Goal: Transaction & Acquisition: Obtain resource

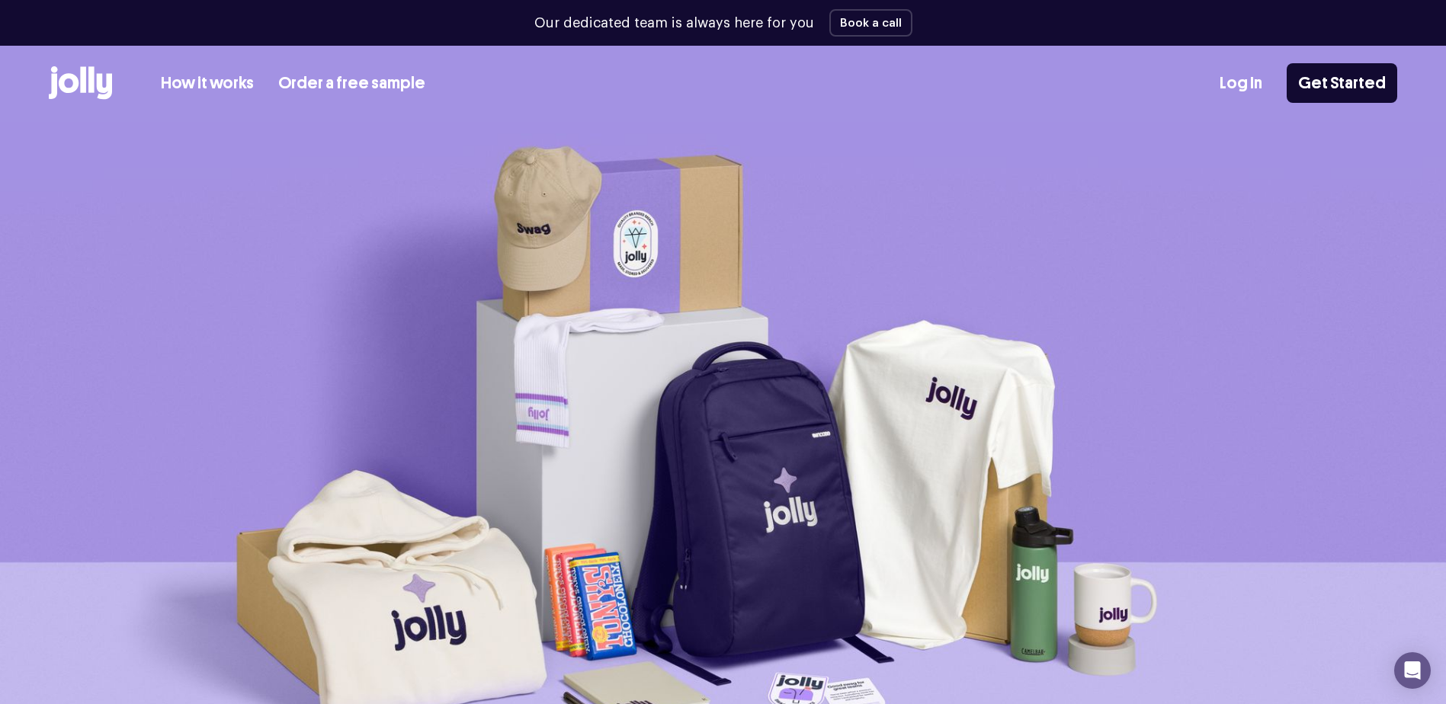
click at [362, 83] on link "Order a free sample" at bounding box center [351, 83] width 147 height 25
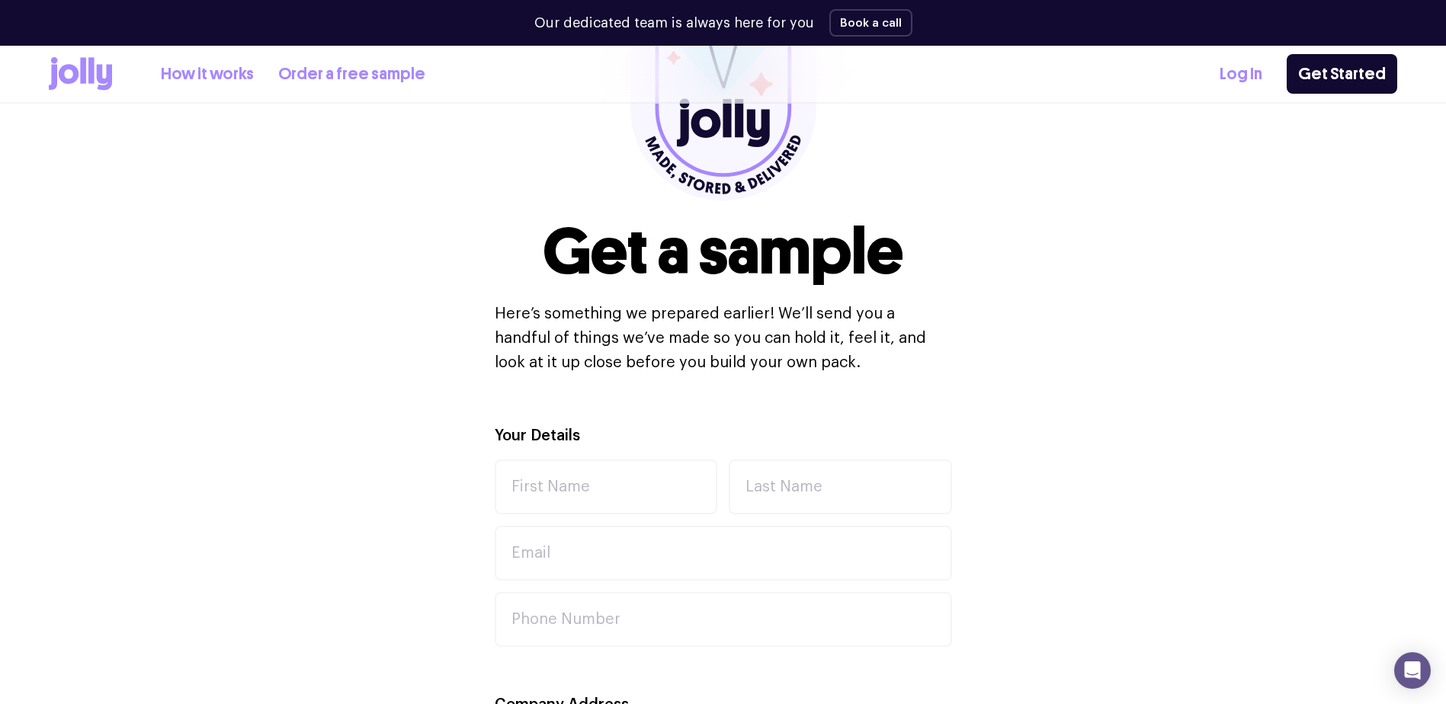
scroll to position [305, 0]
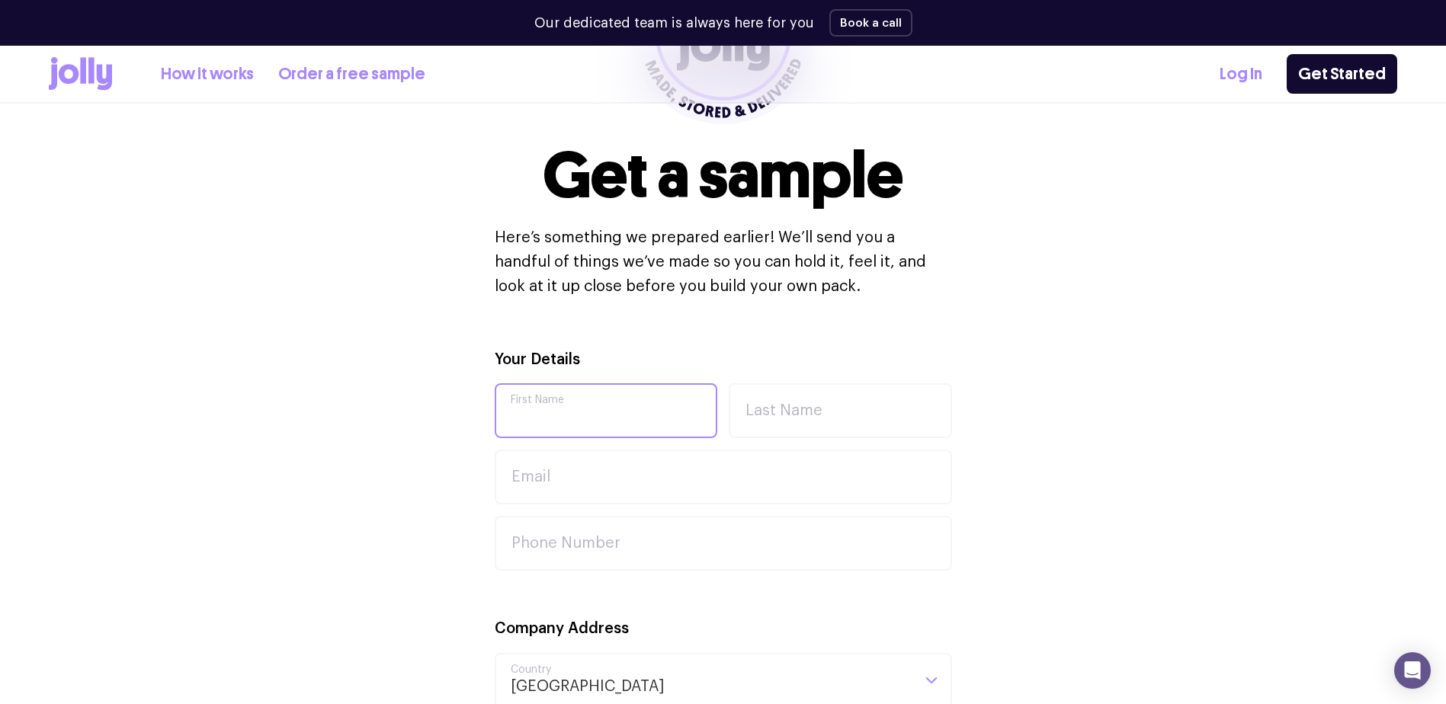
click at [560, 410] on input "First Name" at bounding box center [606, 410] width 223 height 55
type input "Saskia"
type input "[PERSON_NAME]"
type input "[EMAIL_ADDRESS][PERSON_NAME][DOMAIN_NAME]"
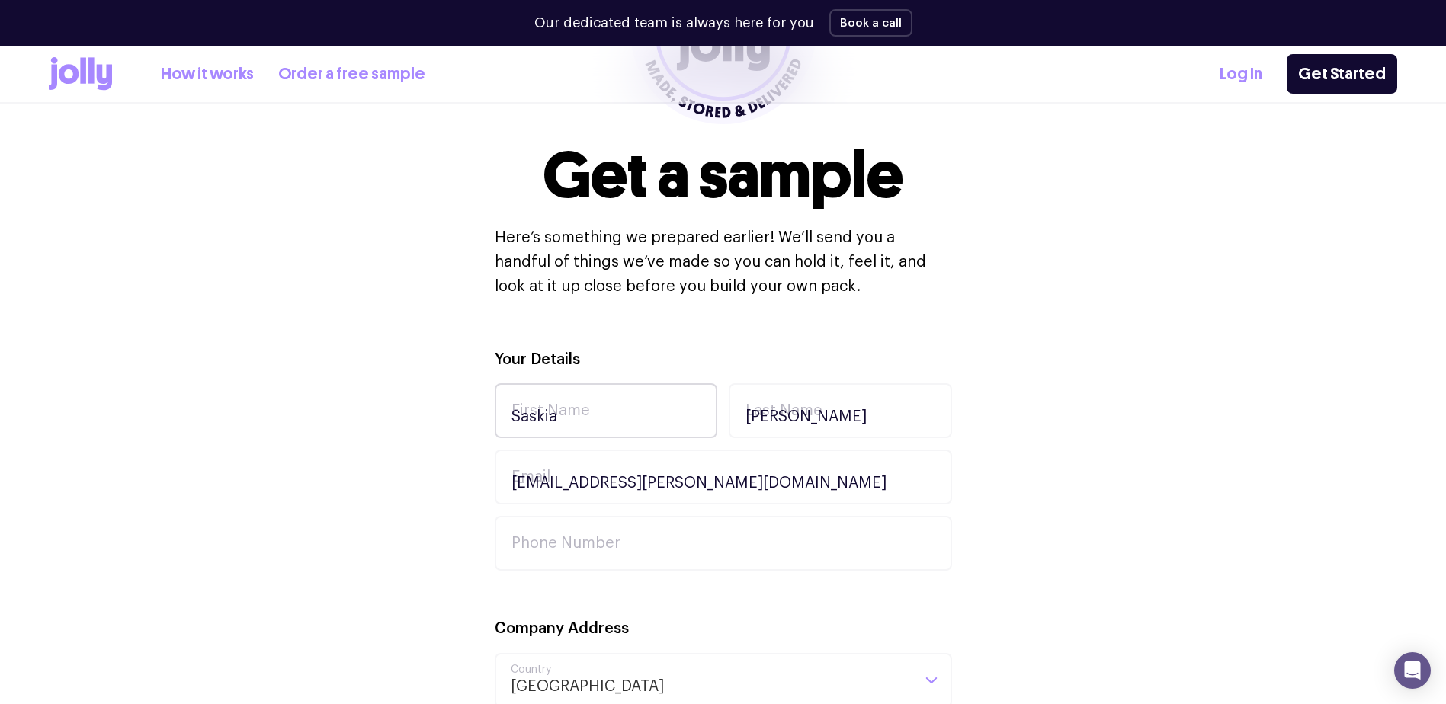
type input "[PERSON_NAME] Swim"
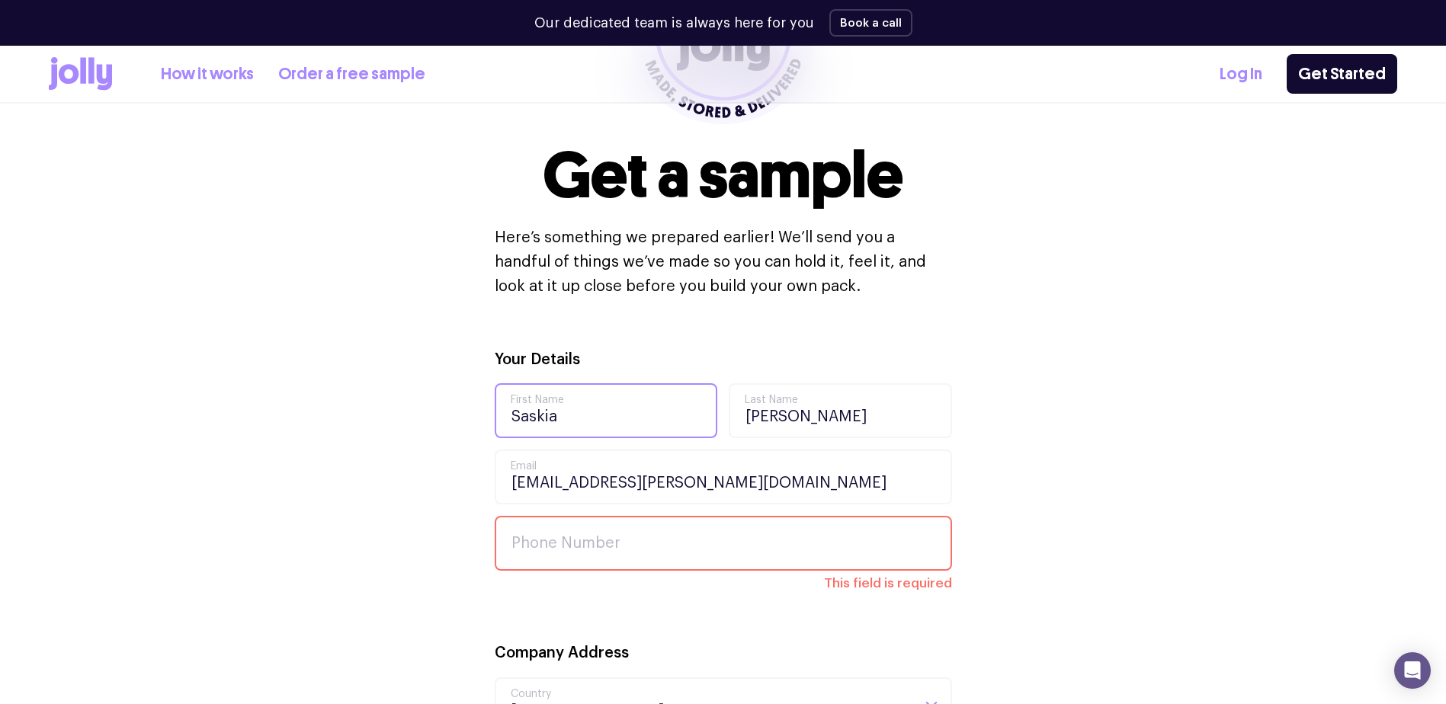
scroll to position [381, 0]
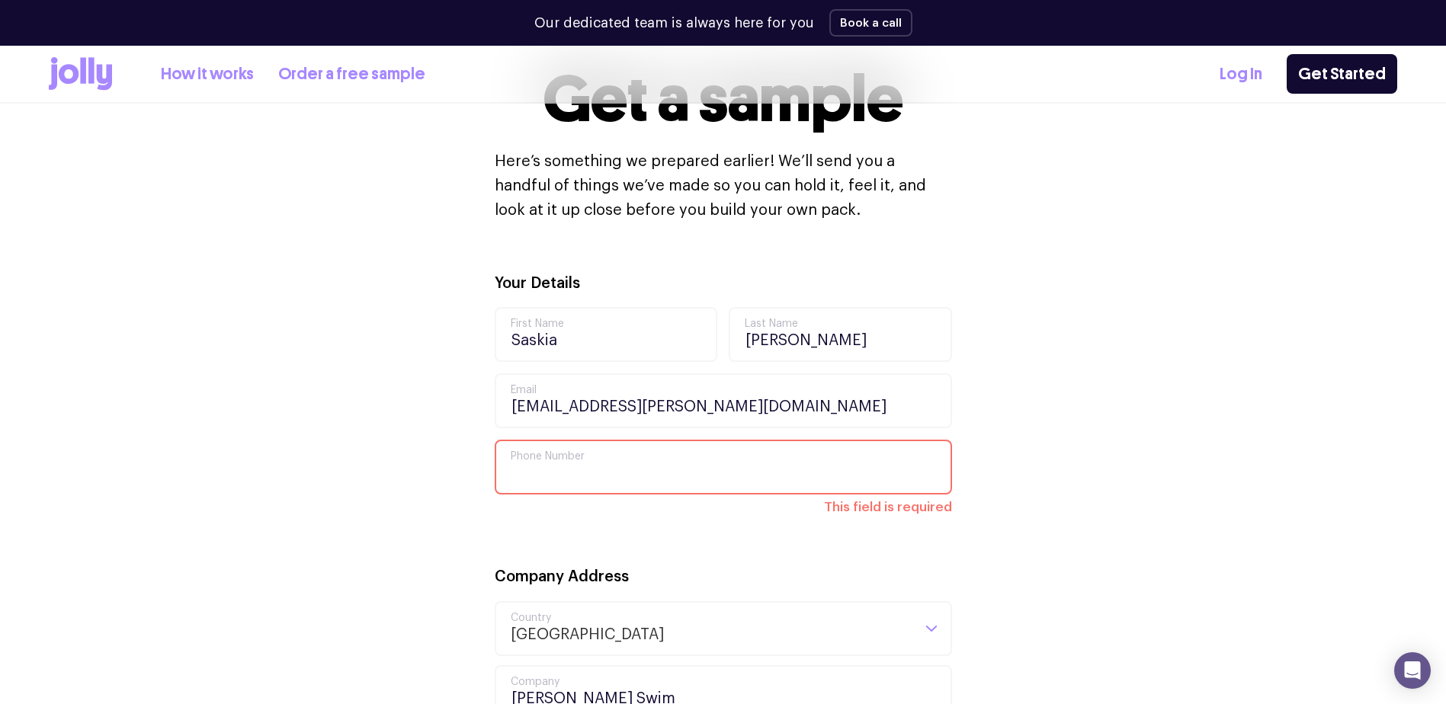
click at [610, 466] on input "Phone Number" at bounding box center [723, 467] width 457 height 55
type input "0411277957"
type input "[STREET_ADDRESS]"
type input "M5V 1J5"
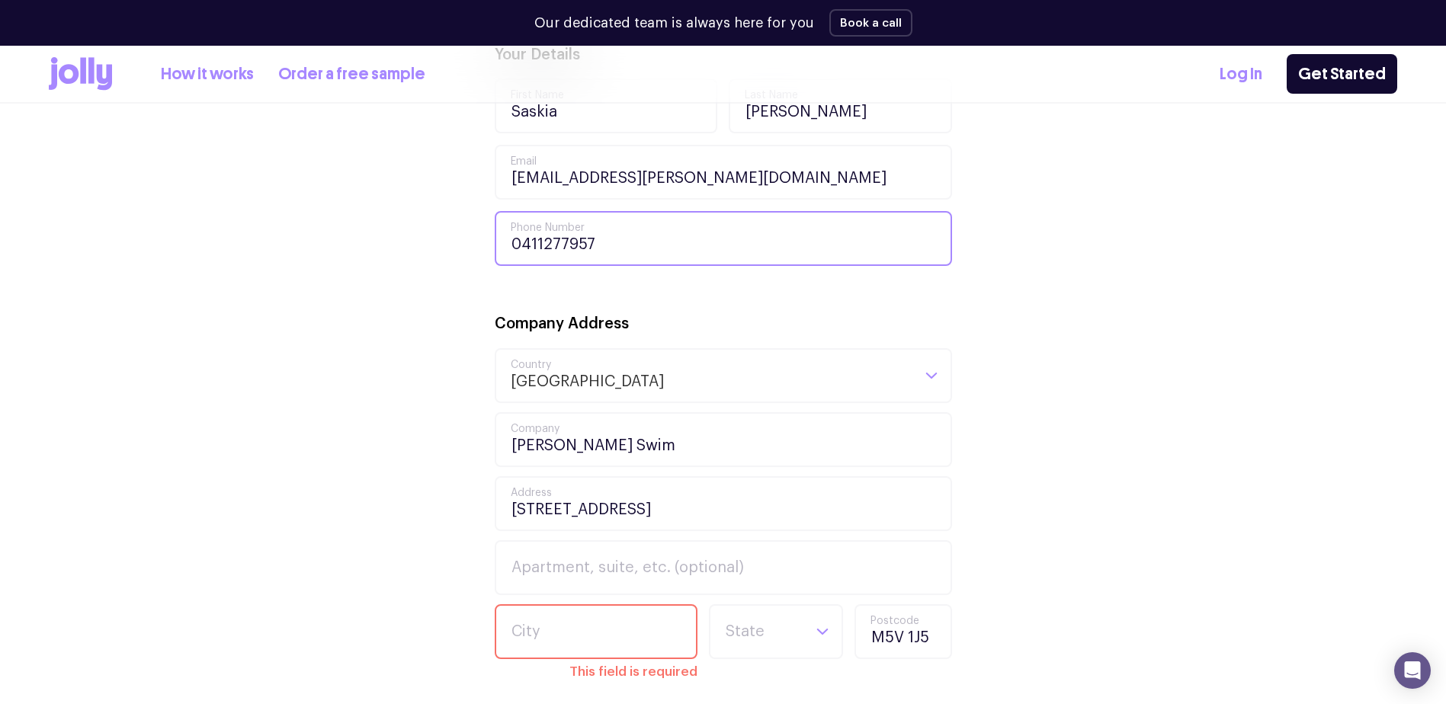
scroll to position [686, 0]
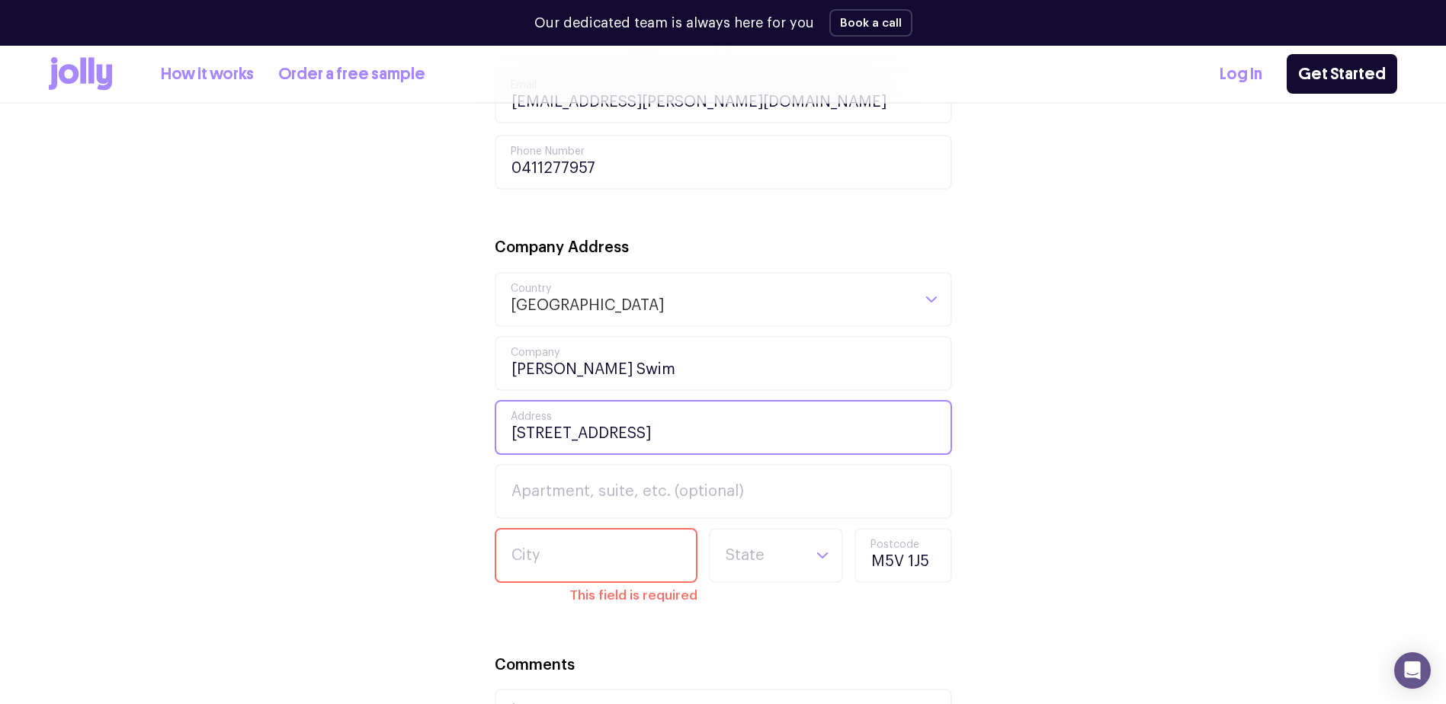
click at [887, 423] on input "[STREET_ADDRESS]" at bounding box center [723, 427] width 457 height 55
drag, startPoint x: 867, startPoint y: 425, endPoint x: 263, endPoint y: 428, distance: 603.8
click at [263, 428] on div "Your Details Saskia First Name [PERSON_NAME] Last Name [PERSON_NAME][EMAIL_ADDR…" at bounding box center [723, 476] width 1349 height 1021
type input "[GEOGRAPHIC_DATA] [STREET_ADDRESS]"
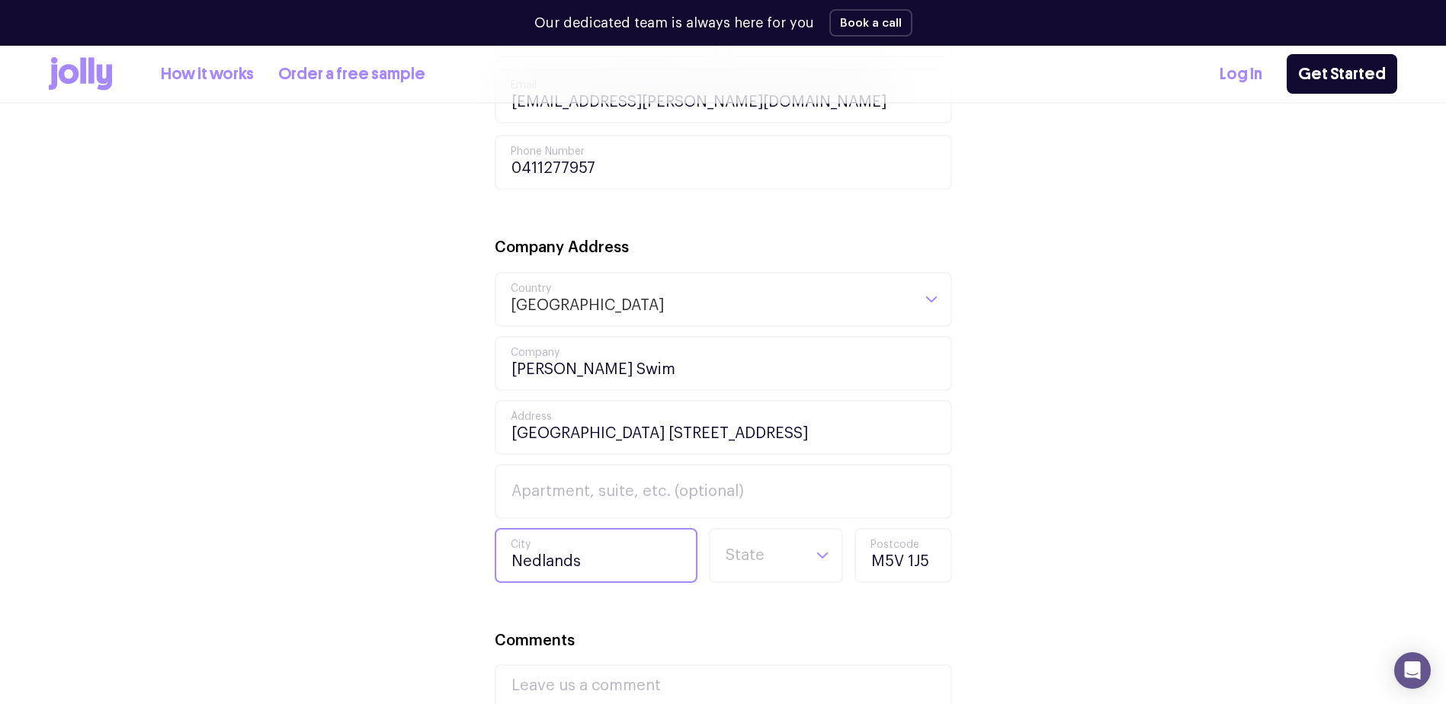
type input "Nedlands"
type input "w"
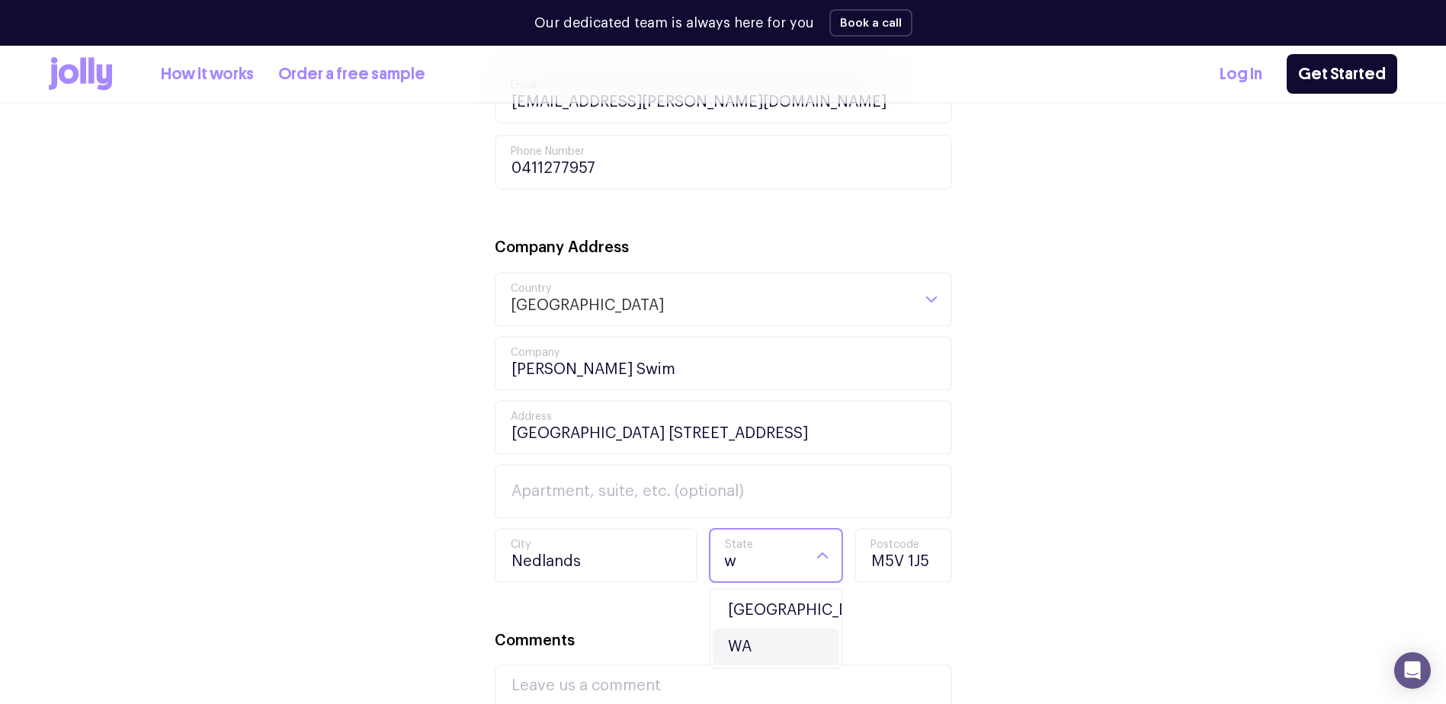
click at [756, 645] on li "WA" at bounding box center [776, 647] width 127 height 37
click at [931, 560] on input "M5V 1J5" at bounding box center [904, 555] width 98 height 55
drag, startPoint x: 935, startPoint y: 560, endPoint x: 829, endPoint y: 554, distance: 106.1
click at [829, 554] on div "[GEOGRAPHIC_DATA] [GEOGRAPHIC_DATA] Loading... State [US_STATE] M5V 1J5 Postcode" at bounding box center [723, 555] width 457 height 55
type input "6009"
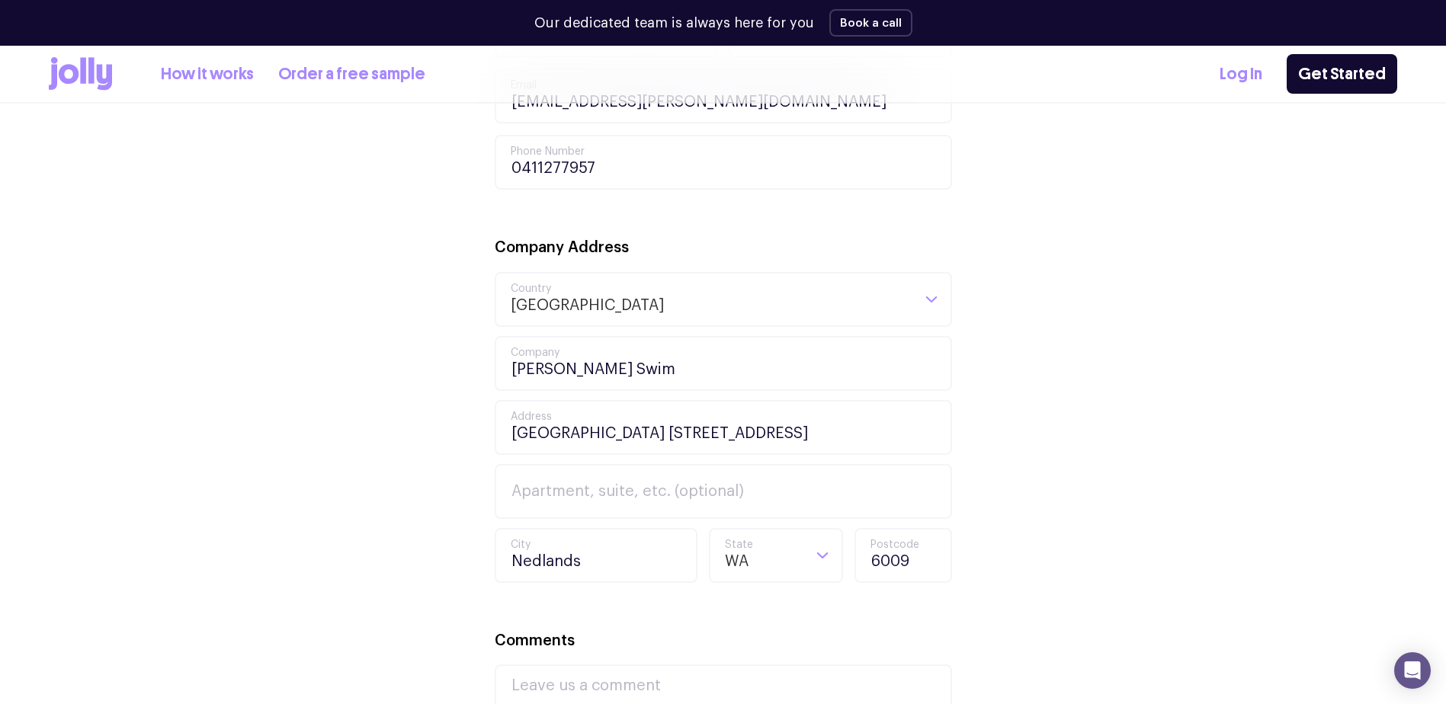
click at [1102, 417] on div "Your Details Saskia First Name [PERSON_NAME] Last Name [PERSON_NAME][EMAIL_ADDR…" at bounding box center [723, 464] width 1349 height 997
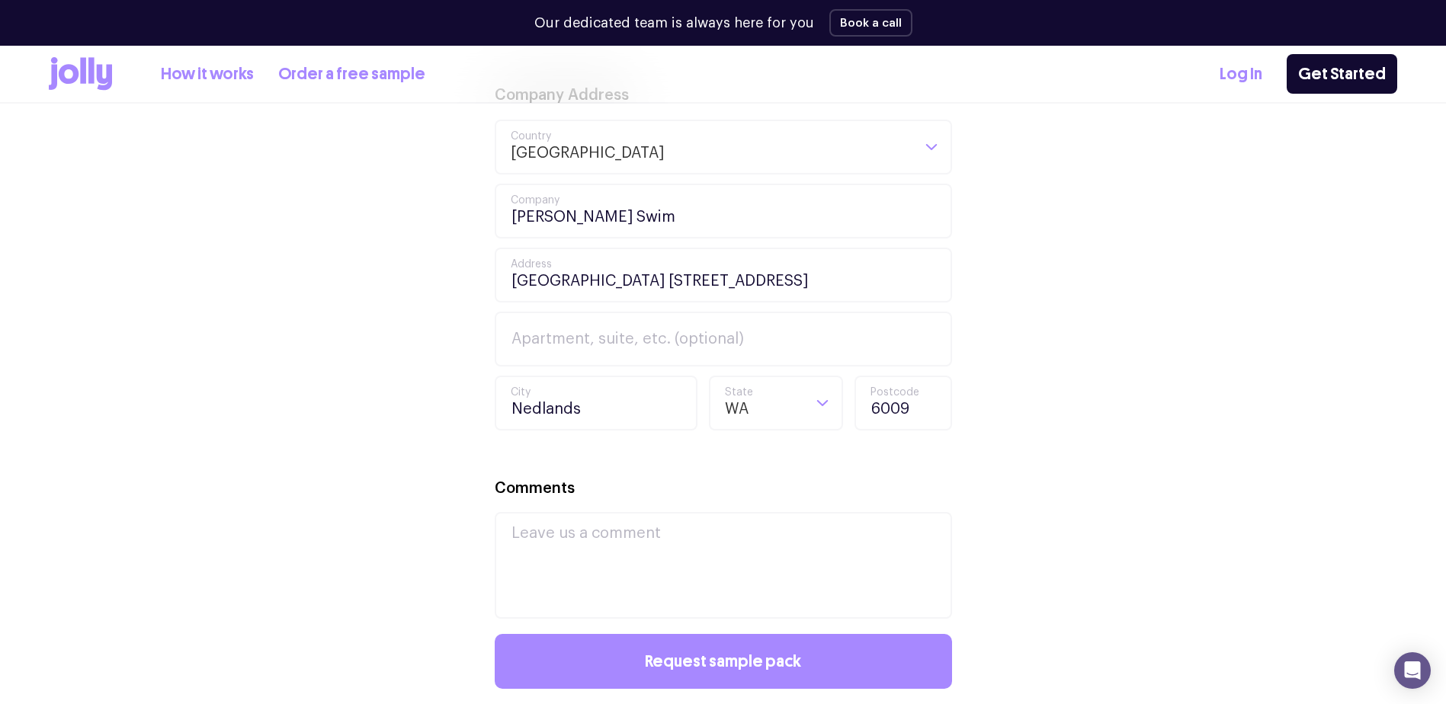
scroll to position [915, 0]
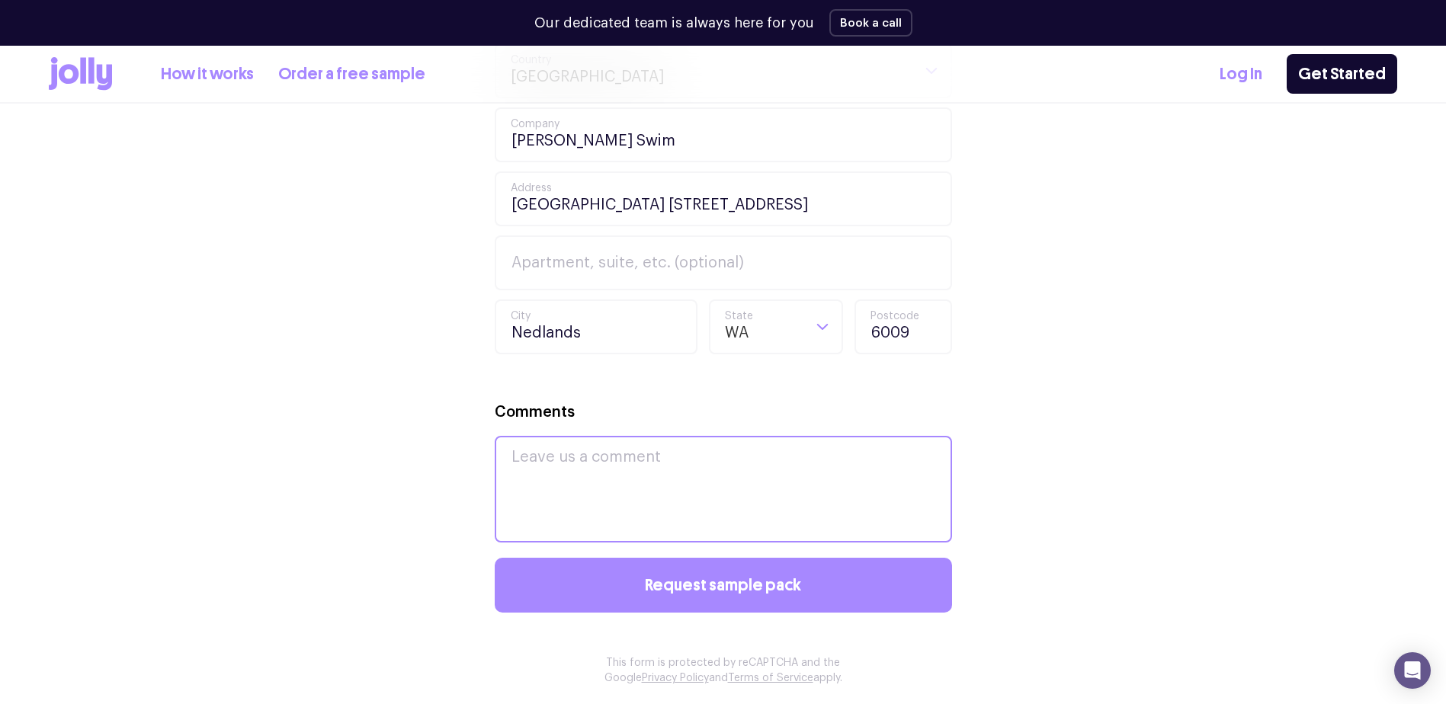
click at [694, 451] on textarea "Comments" at bounding box center [723, 489] width 457 height 107
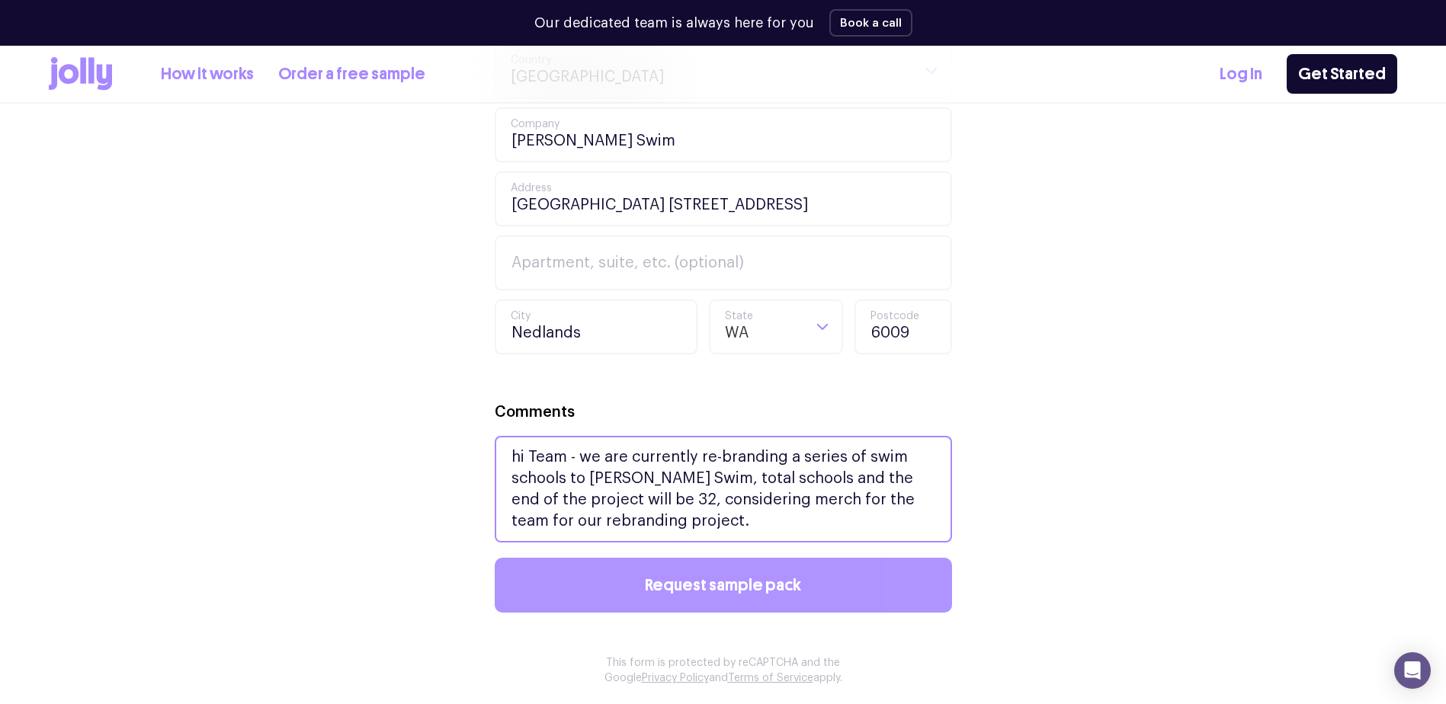
type textarea "hi Team - we are currently re-branding a series of swim schools to [PERSON_NAME…"
click at [719, 592] on span "Request sample pack" at bounding box center [723, 585] width 156 height 17
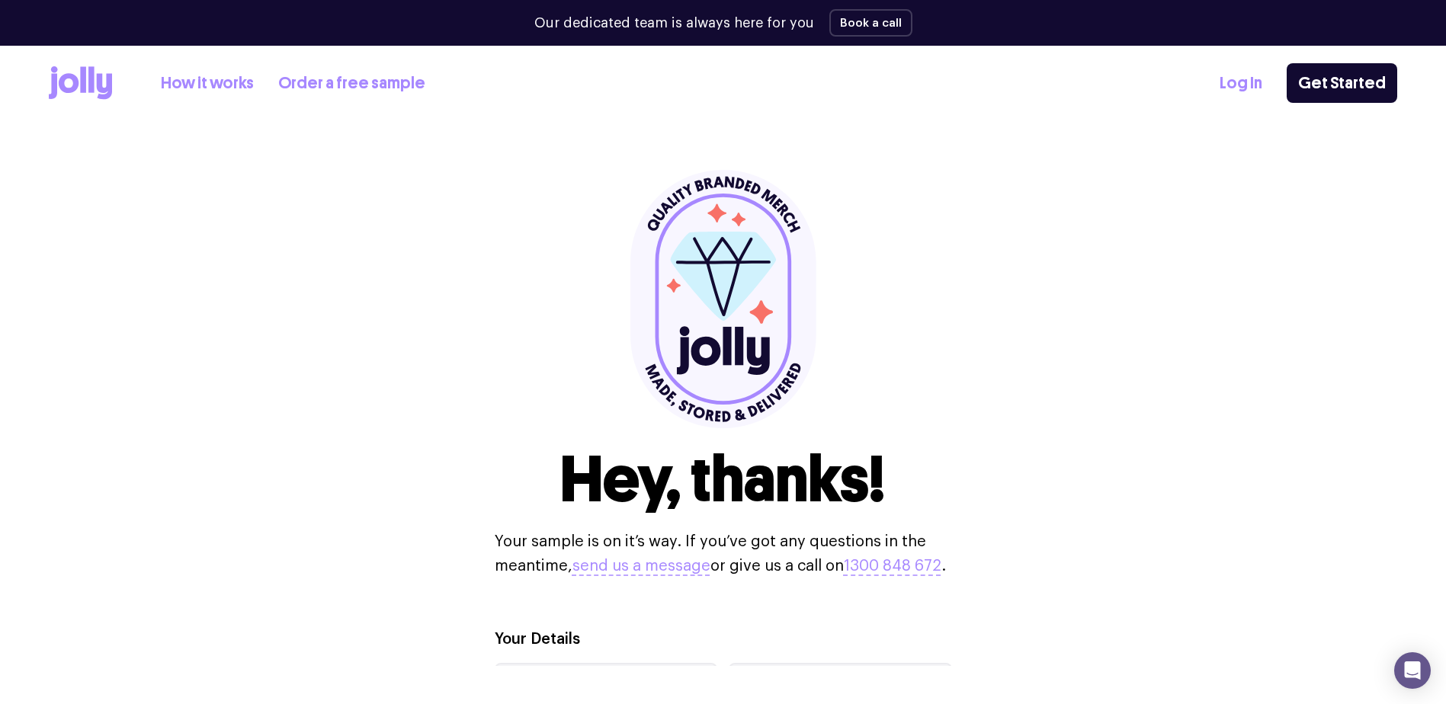
scroll to position [0, 0]
